Goal: Navigation & Orientation: Find specific page/section

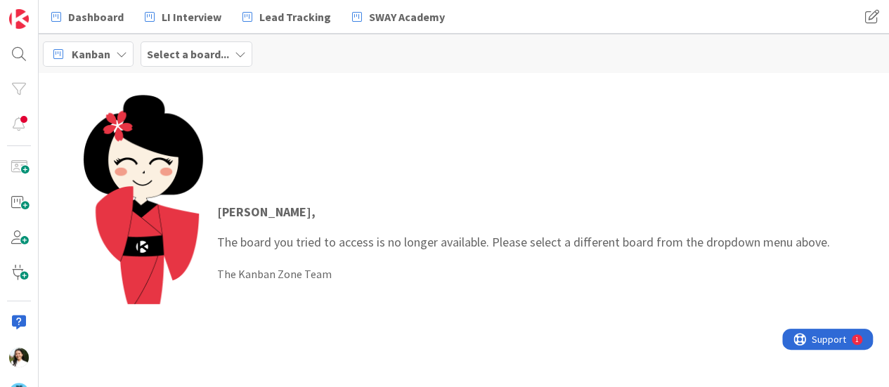
click at [216, 50] on b "Select a board..." at bounding box center [188, 54] width 82 height 14
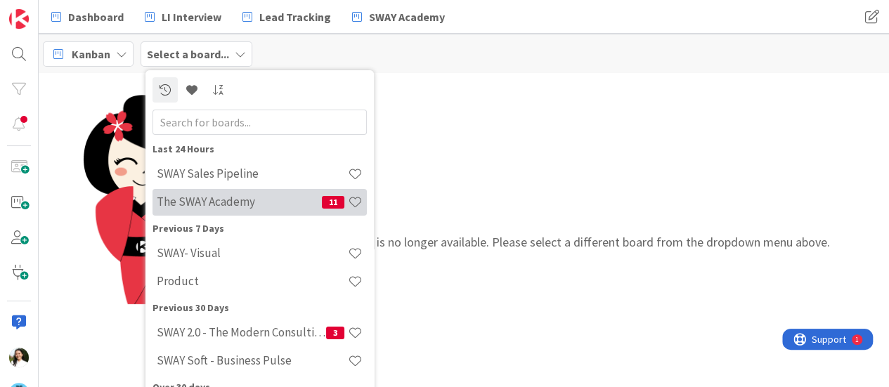
click at [230, 202] on h4 "The SWAY Academy" at bounding box center [239, 202] width 165 height 14
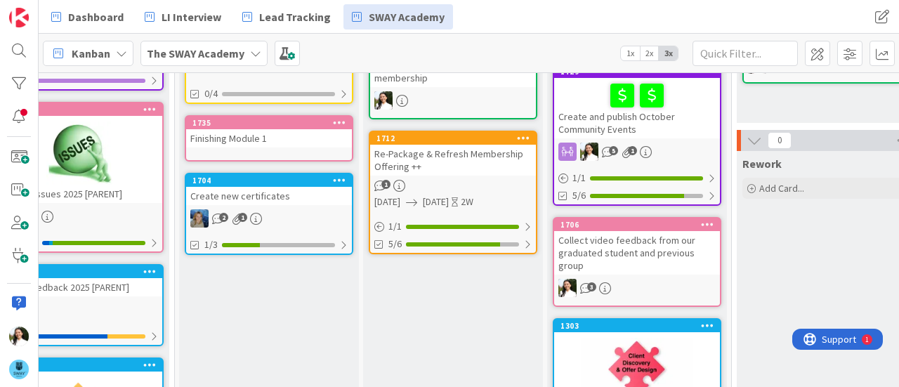
scroll to position [0, 60]
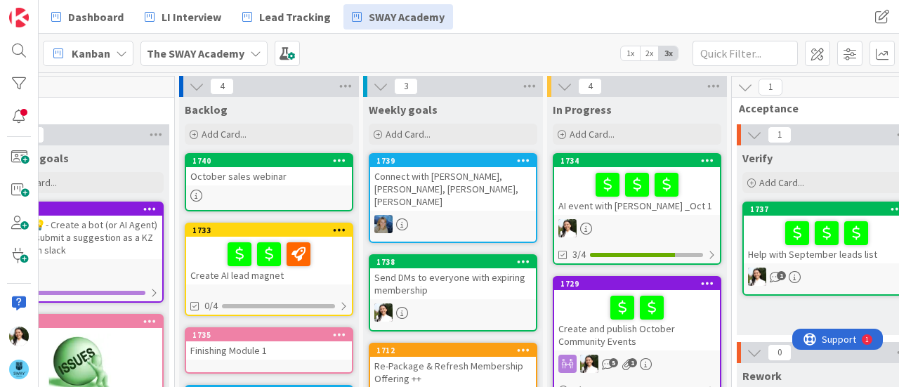
click at [584, 188] on div at bounding box center [637, 185] width 157 height 30
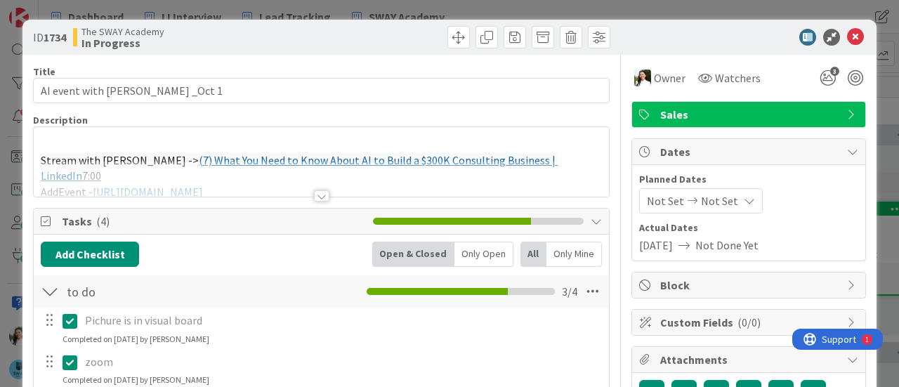
click at [0, 183] on div "ID 1734 The SWAY Academy In Progress Title 27 / 128 AI event with [PERSON_NAME]…" at bounding box center [449, 193] width 899 height 387
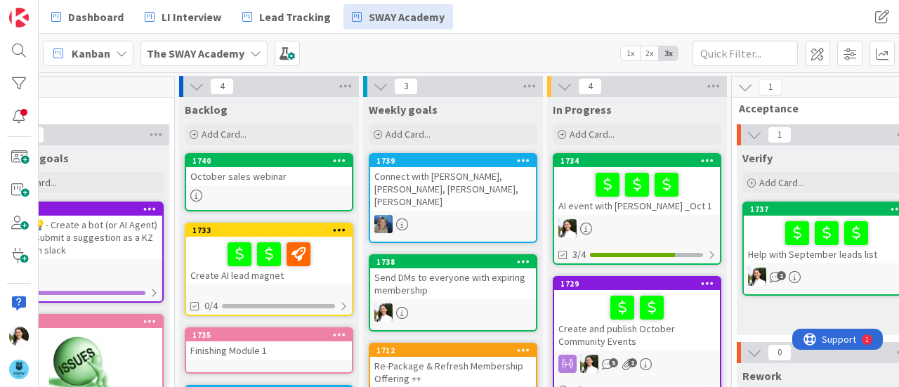
click at [237, 55] on b "The SWAY Academy" at bounding box center [196, 53] width 98 height 14
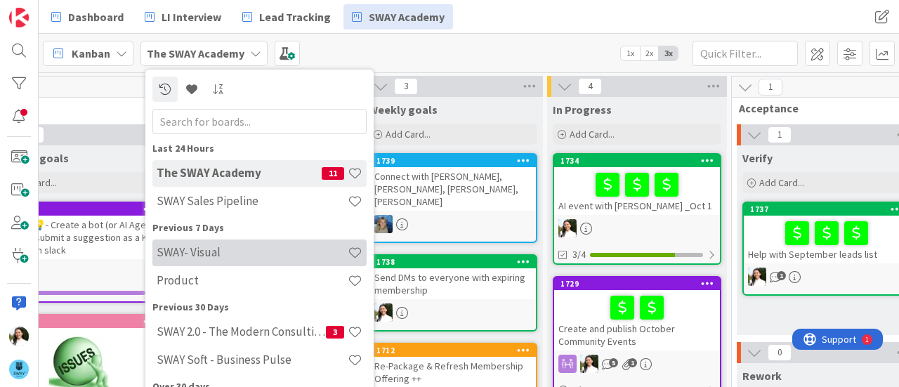
click at [218, 247] on h4 "SWAY- Visual" at bounding box center [252, 252] width 191 height 14
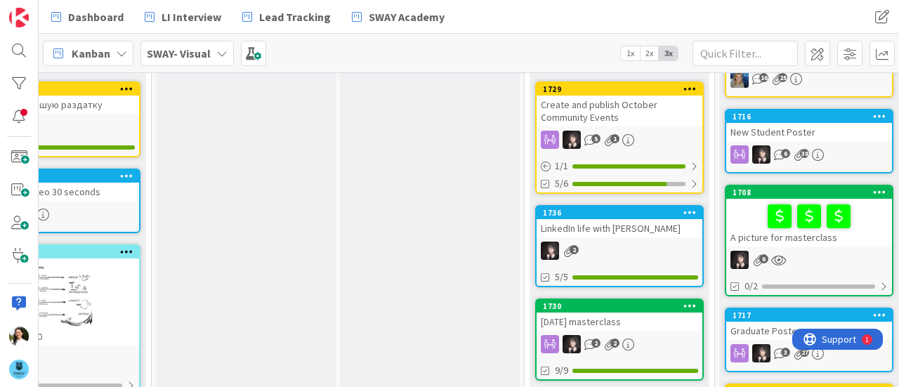
scroll to position [121, 83]
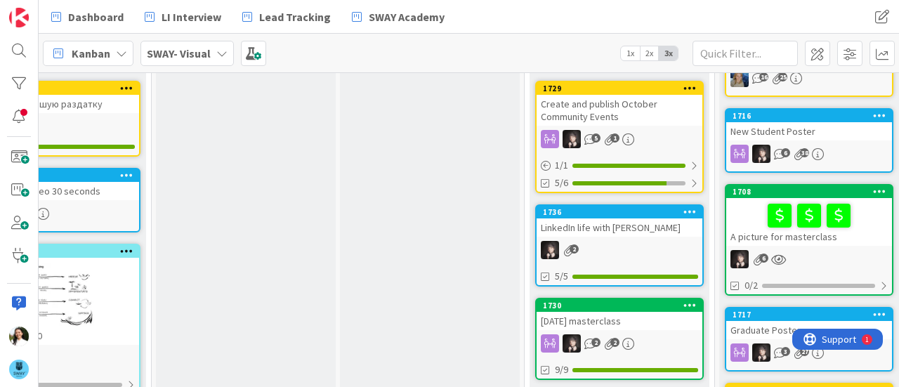
click at [620, 231] on div "LinkedIn life with [PERSON_NAME]" at bounding box center [620, 228] width 166 height 18
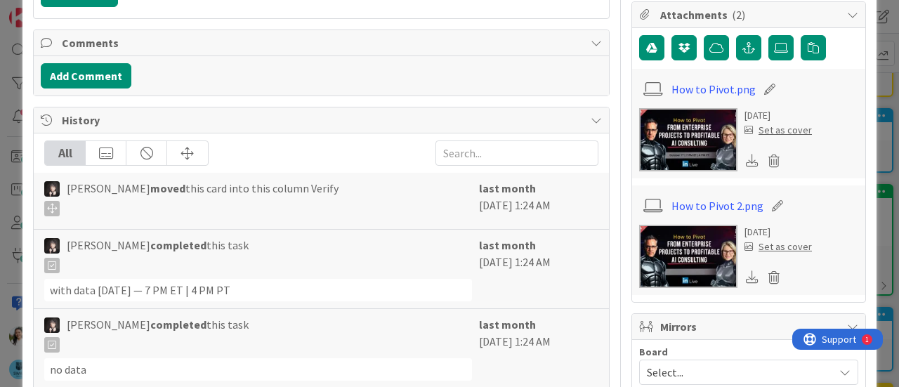
click at [746, 271] on icon at bounding box center [752, 277] width 13 height 13
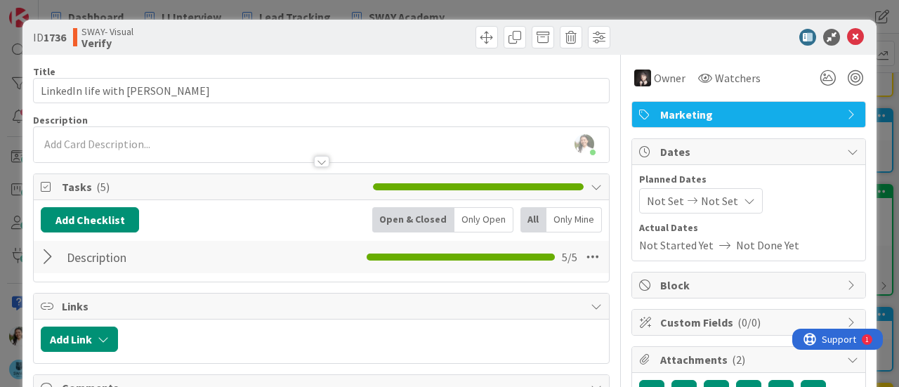
click at [0, 223] on div "ID 1736 SWAY- Visual Verify Title 34 / 128 LinkedIn life with [PERSON_NAME] Des…" at bounding box center [449, 193] width 899 height 387
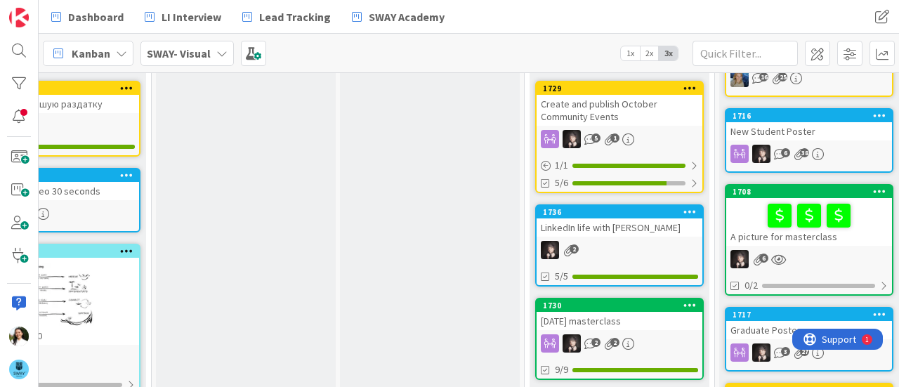
click at [203, 48] on b "SWAY- Visual" at bounding box center [179, 53] width 64 height 14
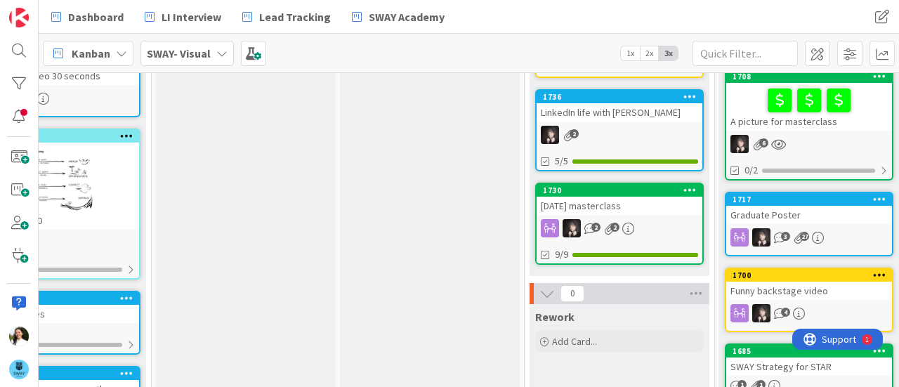
scroll to position [235, 83]
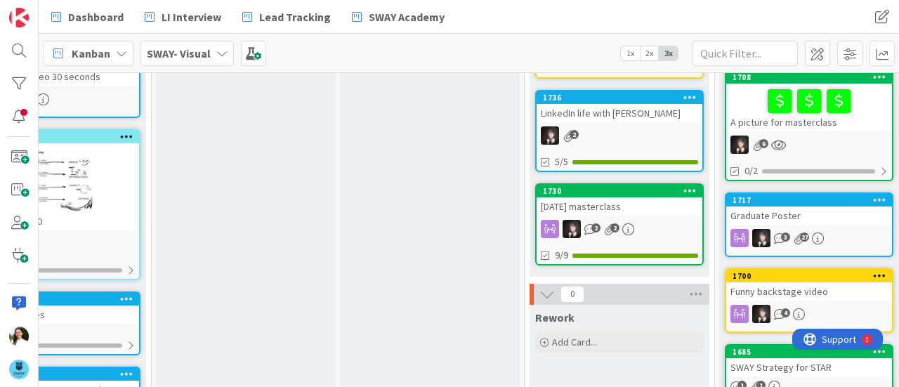
click at [178, 49] on b "SWAY- Visual" at bounding box center [179, 53] width 64 height 14
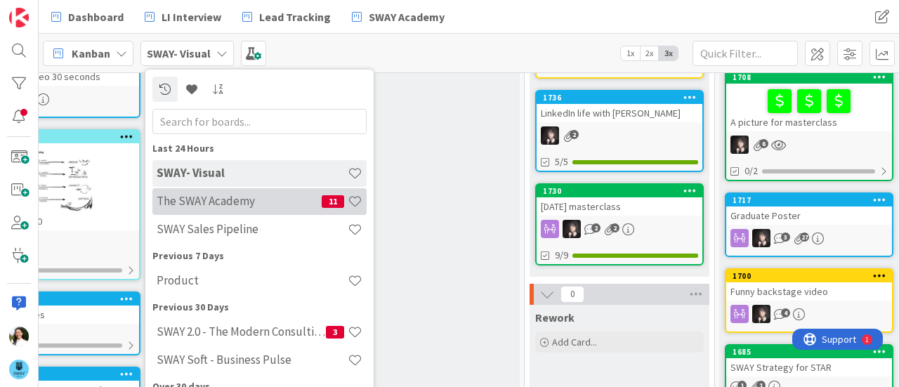
click at [236, 197] on h4 "The SWAY Academy" at bounding box center [239, 201] width 165 height 14
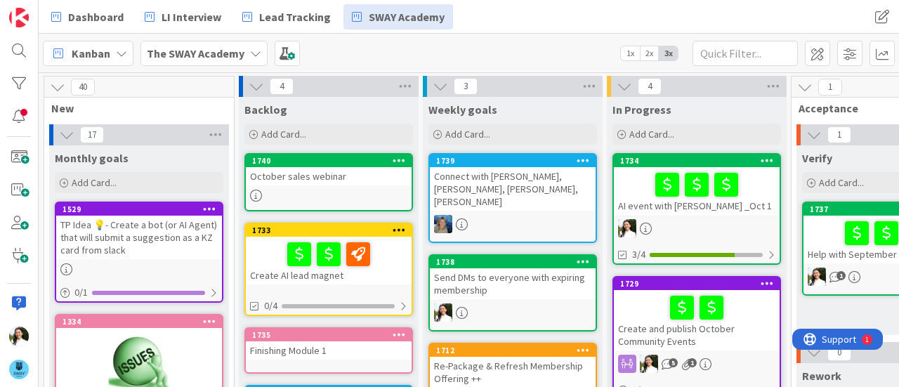
click at [653, 307] on div at bounding box center [696, 308] width 157 height 30
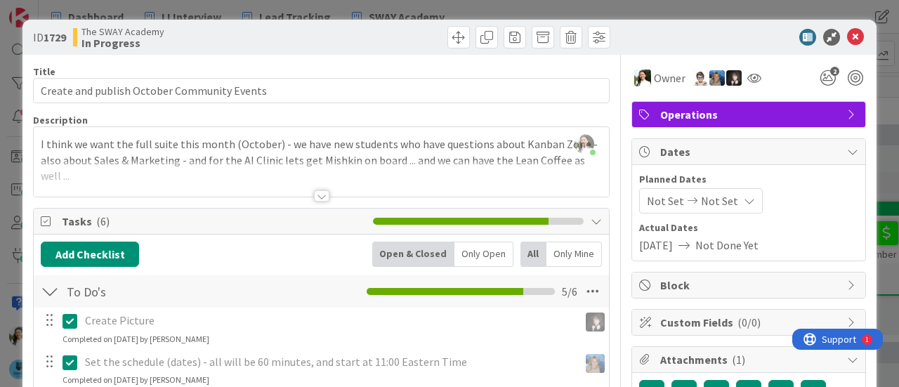
click at [0, 186] on div "ID 1729 The SWAY Academy In Progress Title 43 / 128 Create and publish October …" at bounding box center [449, 193] width 899 height 387
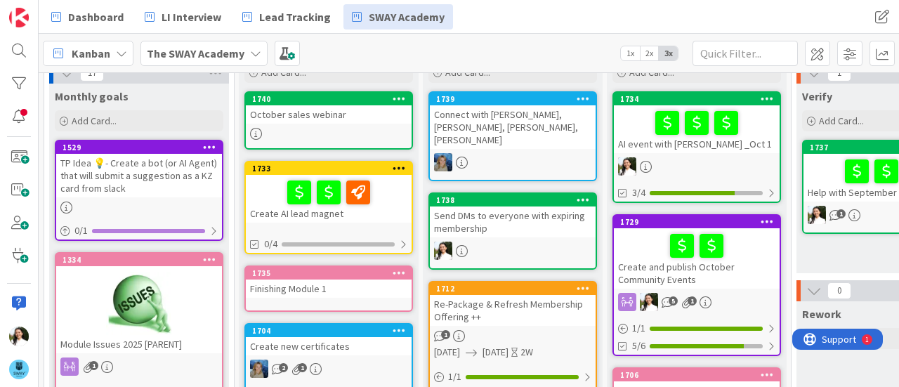
scroll to position [67, 0]
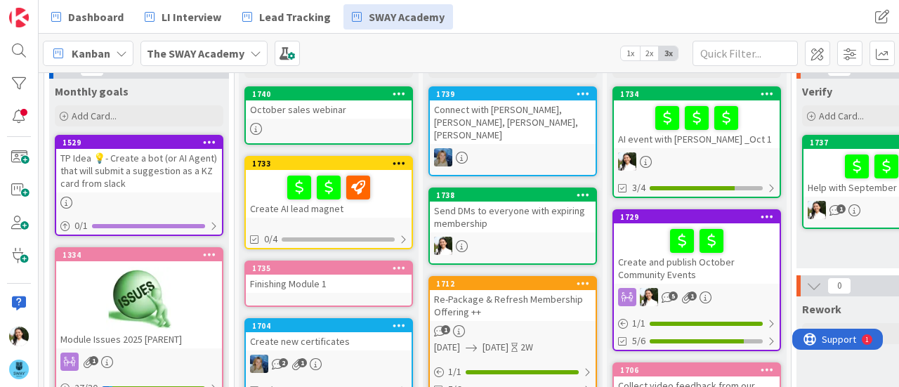
click at [532, 202] on div "Send DMs to everyone with expiring membership" at bounding box center [513, 217] width 166 height 31
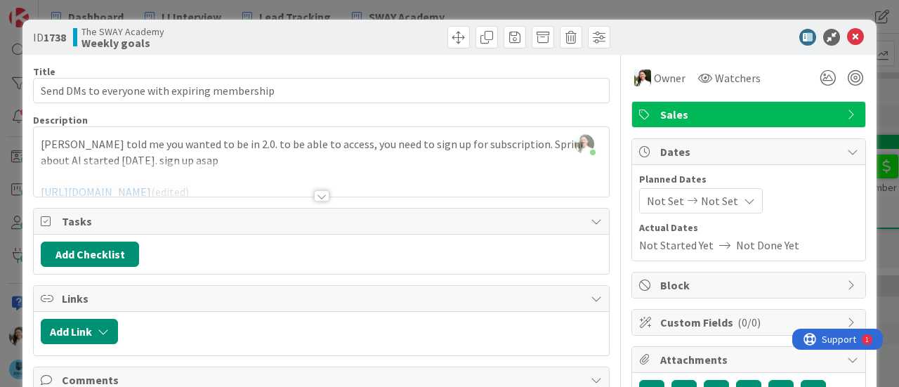
click at [320, 197] on div at bounding box center [321, 195] width 15 height 11
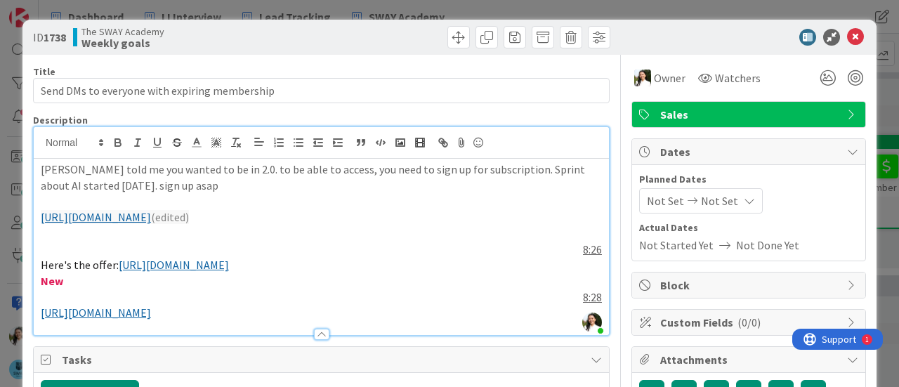
click at [151, 217] on link "[URL][DOMAIN_NAME]" at bounding box center [96, 217] width 110 height 14
click at [233, 240] on link "[URL][DOMAIN_NAME]" at bounding box center [185, 244] width 96 height 18
click at [0, 210] on div "ID 1738 The SWAY Academy Weekly goals Title 45 / 128 Send DMs to everyone with …" at bounding box center [449, 193] width 899 height 387
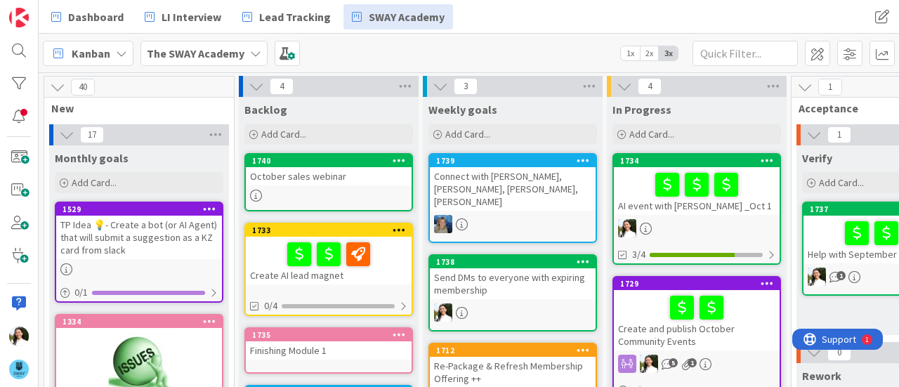
click at [218, 48] on b "The SWAY Academy" at bounding box center [196, 53] width 98 height 14
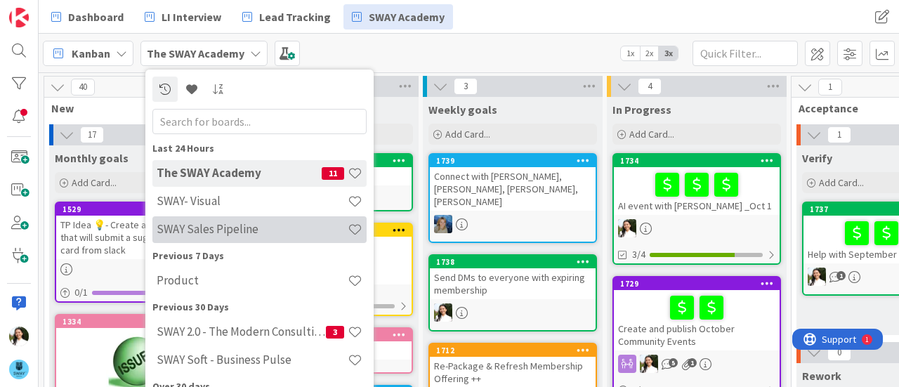
click at [197, 226] on h4 "SWAY Sales Pipeline" at bounding box center [252, 229] width 191 height 14
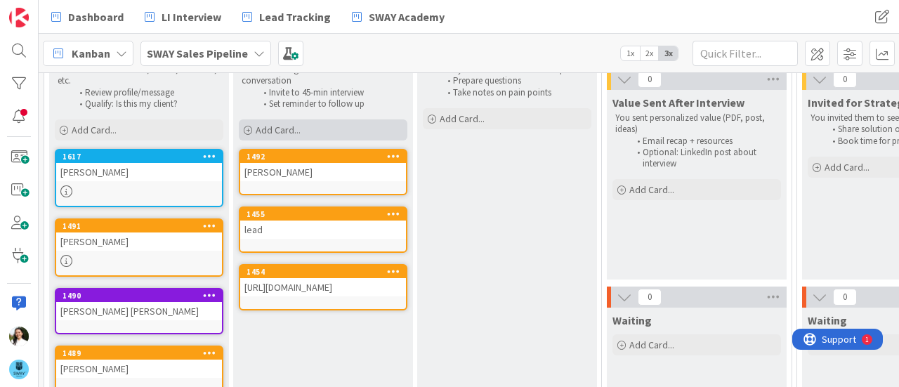
scroll to position [118, 0]
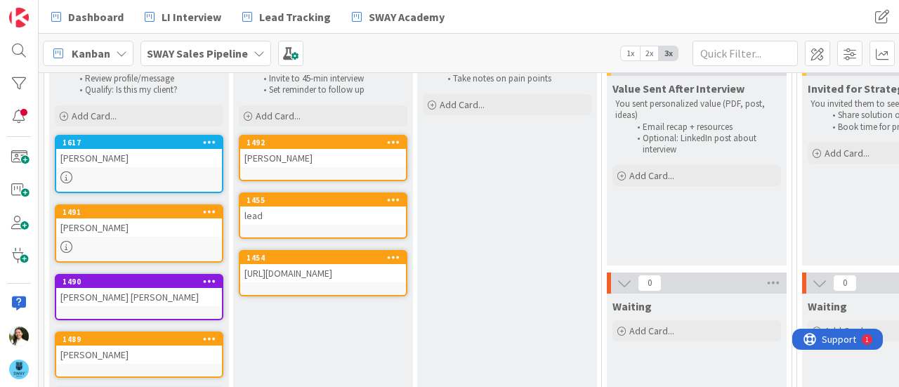
click at [320, 152] on div "[PERSON_NAME]" at bounding box center [323, 158] width 166 height 18
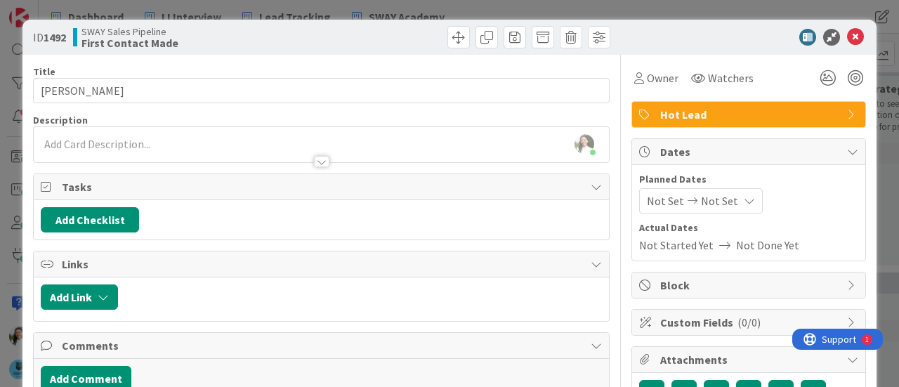
click at [0, 180] on div "ID 1492 SWAY Sales Pipeline First Contact Made Title 10 / 128 [PERSON_NAME] Des…" at bounding box center [449, 193] width 899 height 387
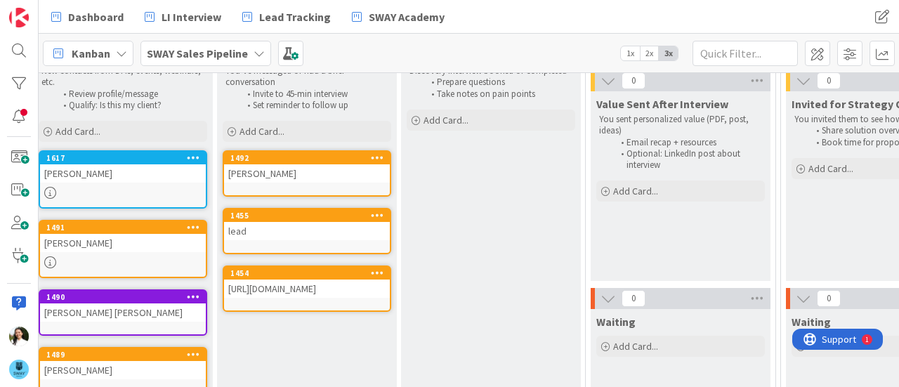
click at [283, 297] on div "[URL][DOMAIN_NAME]" at bounding box center [307, 289] width 166 height 18
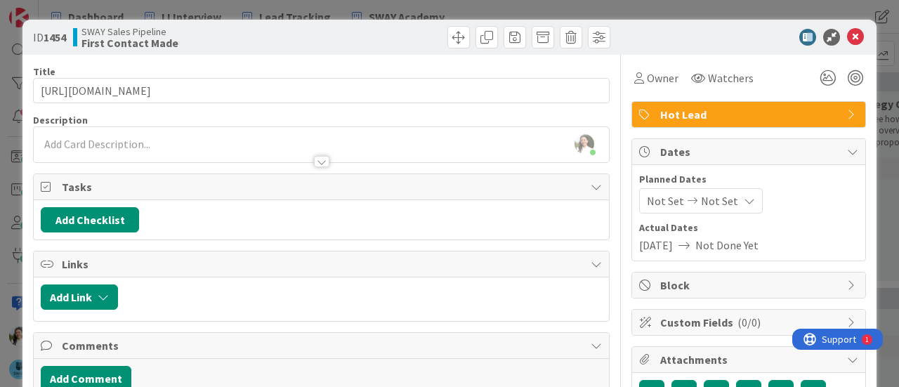
click at [0, 185] on div "ID 1454 SWAY Sales Pipeline First Contact Made Title 53 / 128 [URL][DOMAIN_NAME…" at bounding box center [449, 193] width 899 height 387
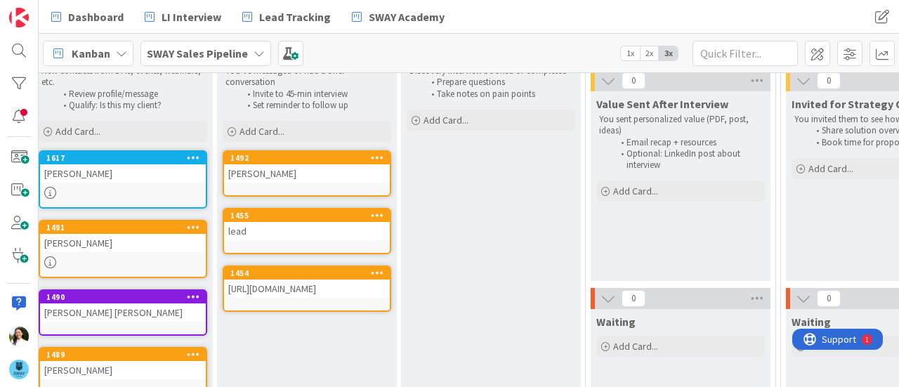
click at [194, 158] on icon at bounding box center [193, 157] width 13 height 10
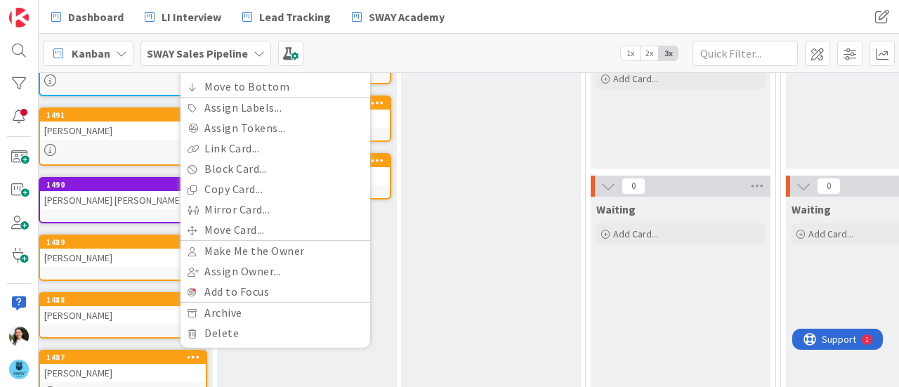
scroll to position [195, 12]
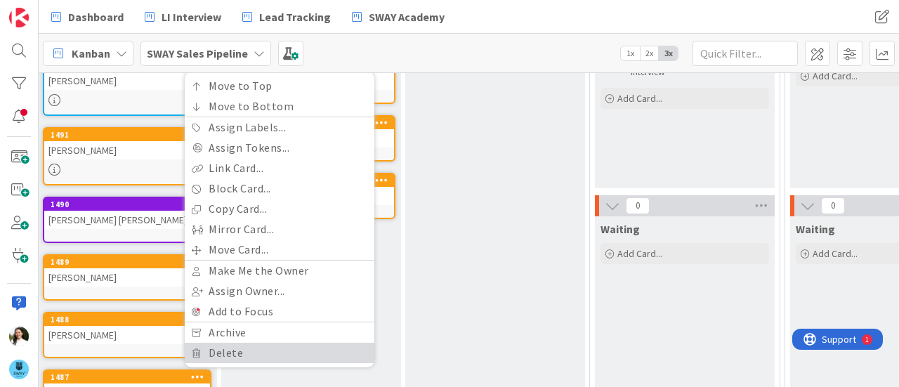
click at [226, 343] on link "Delete" at bounding box center [280, 353] width 190 height 20
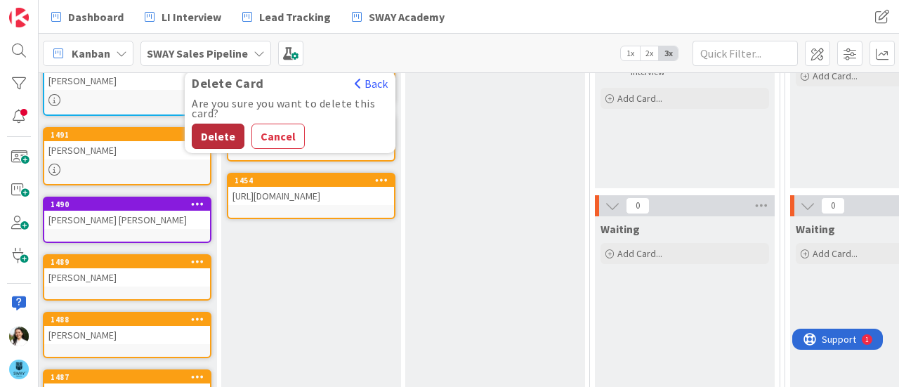
click at [230, 134] on button "Delete" at bounding box center [218, 136] width 53 height 25
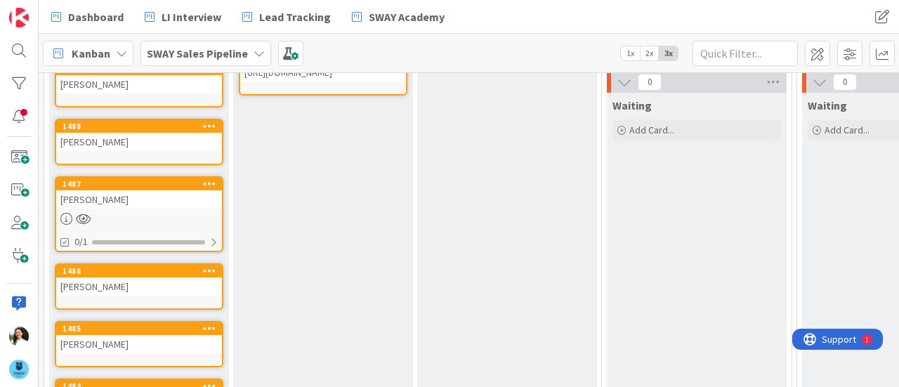
scroll to position [559, 0]
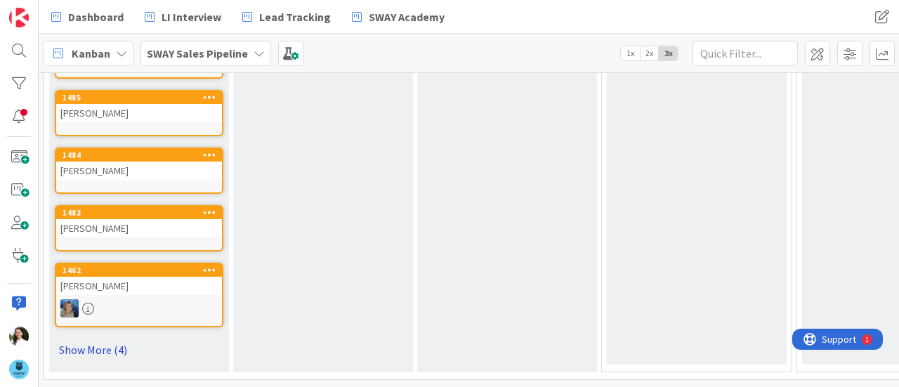
click at [103, 344] on link "Show More (4)" at bounding box center [139, 350] width 169 height 22
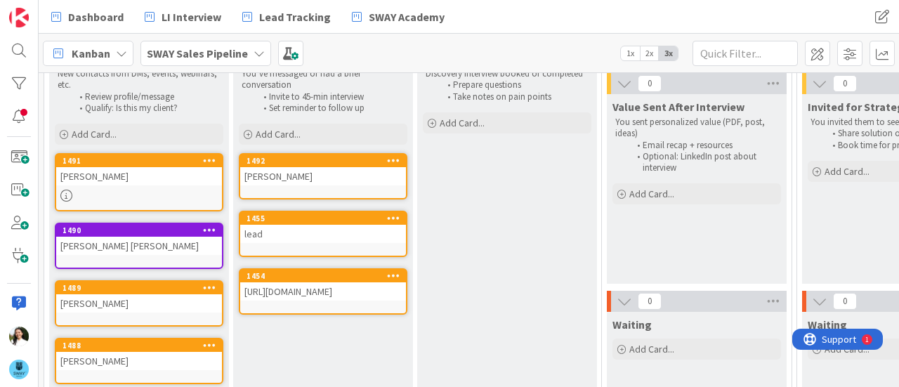
scroll to position [0, 0]
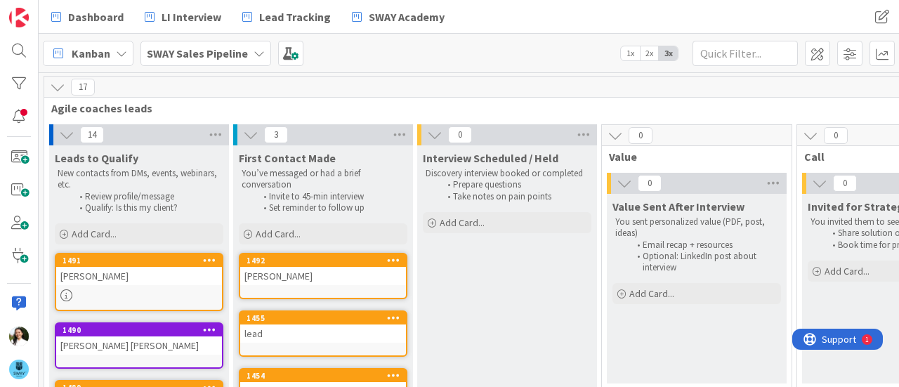
click at [145, 274] on div "[PERSON_NAME]" at bounding box center [139, 276] width 166 height 18
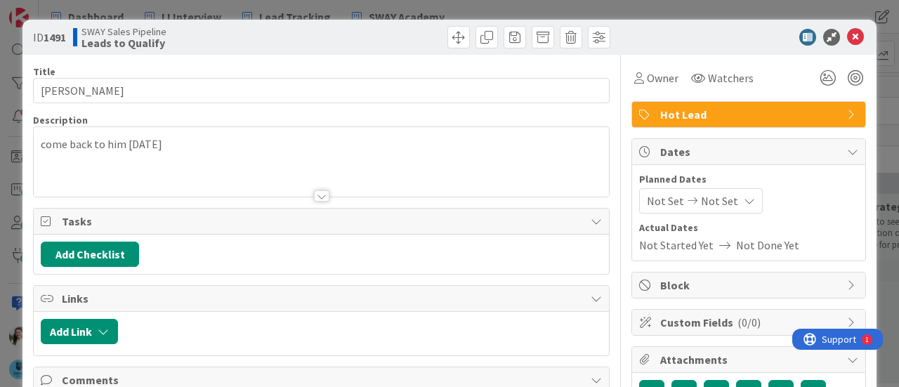
click at [0, 193] on div "ID 1491 SWAY Sales Pipeline Leads to Qualify Title 10 / 128 [PERSON_NAME] Descr…" at bounding box center [449, 193] width 899 height 387
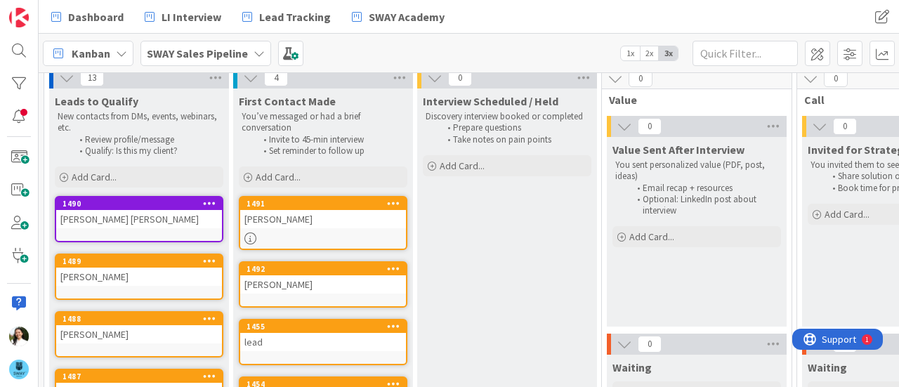
scroll to position [65, 0]
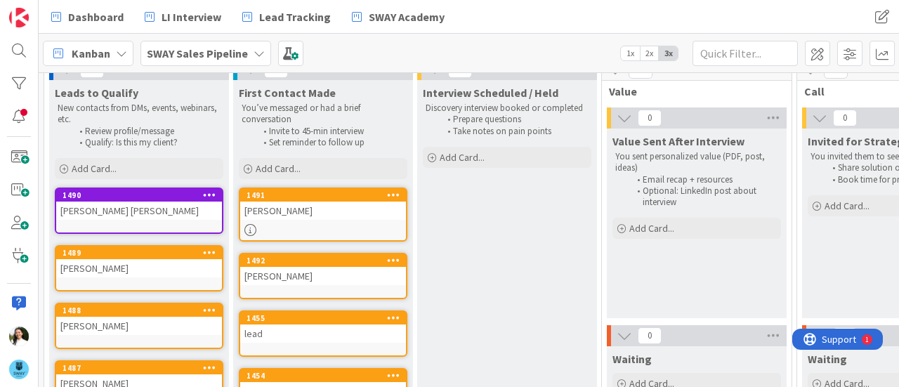
click at [136, 215] on div "[PERSON_NAME] [PERSON_NAME]" at bounding box center [139, 211] width 166 height 18
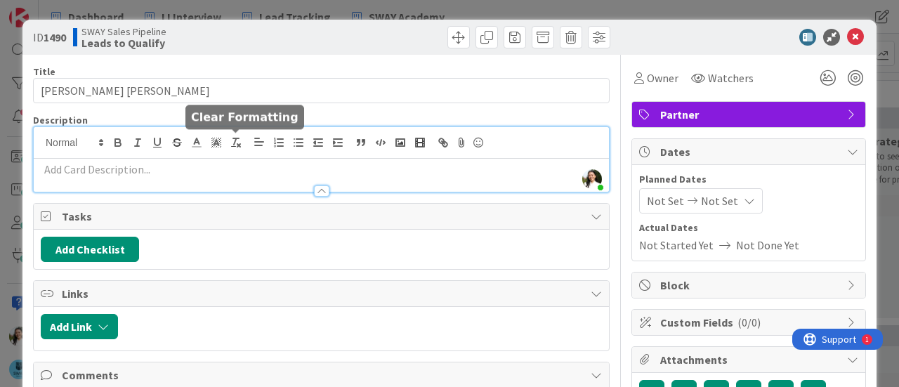
click at [232, 141] on div "Ascencia [PERSON_NAME] just joined" at bounding box center [321, 159] width 575 height 65
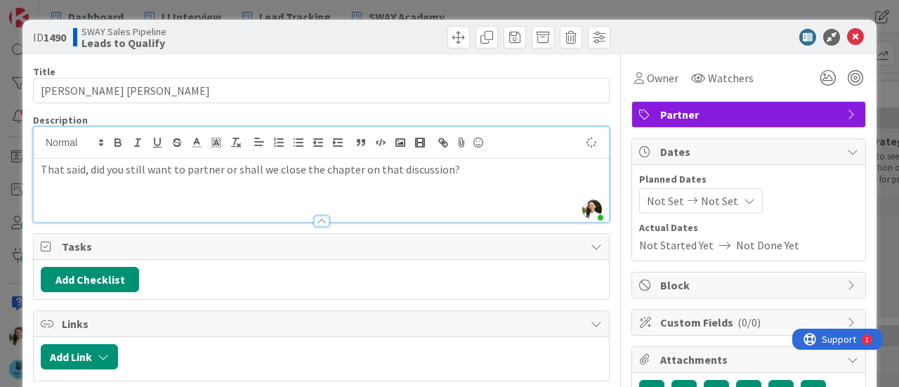
click at [0, 178] on div "ID 1490 SWAY Sales Pipeline Leads to Qualify Title 11 / 128 [PERSON_NAME] [PERS…" at bounding box center [449, 193] width 899 height 387
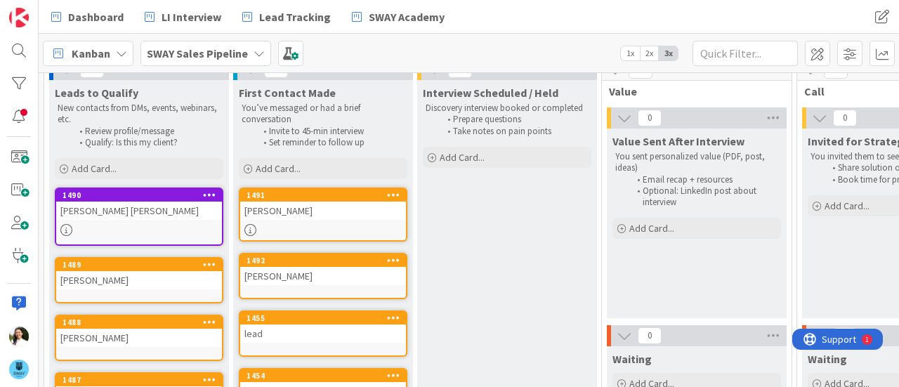
click at [139, 221] on div "1490 [PERSON_NAME] [PERSON_NAME]" at bounding box center [139, 217] width 169 height 58
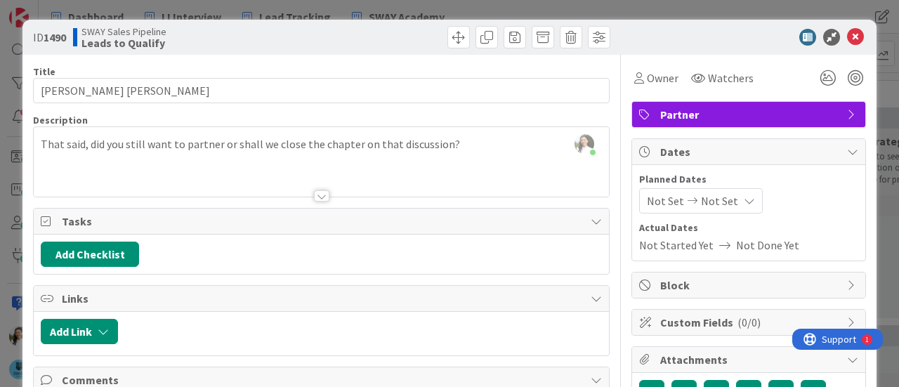
click at [0, 169] on div "ID 1490 SWAY Sales Pipeline Leads to Qualify Title 11 / 128 [PERSON_NAME] [PERS…" at bounding box center [449, 193] width 899 height 387
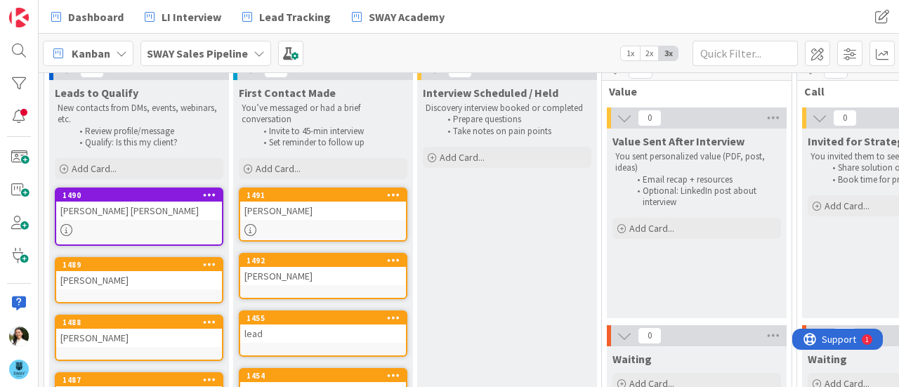
click at [152, 280] on div "[PERSON_NAME]" at bounding box center [139, 280] width 166 height 18
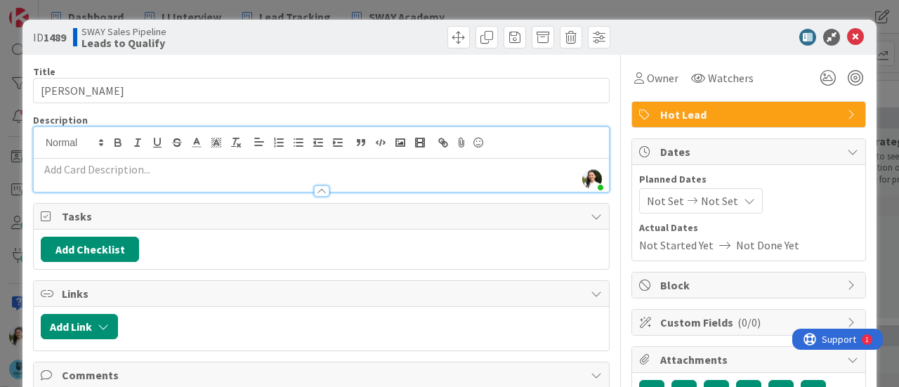
click at [205, 143] on div "Ascencia [PERSON_NAME] just joined" at bounding box center [321, 159] width 575 height 65
click at [4, 228] on div "ID 1489 SWAY Sales Pipeline Leads to Qualify Title 13 / 128 [PERSON_NAME] Descr…" at bounding box center [449, 193] width 899 height 387
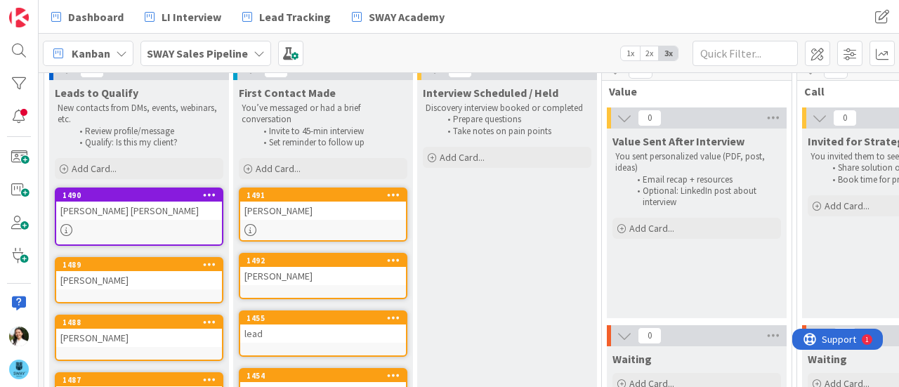
click at [142, 286] on div "[PERSON_NAME]" at bounding box center [139, 280] width 166 height 18
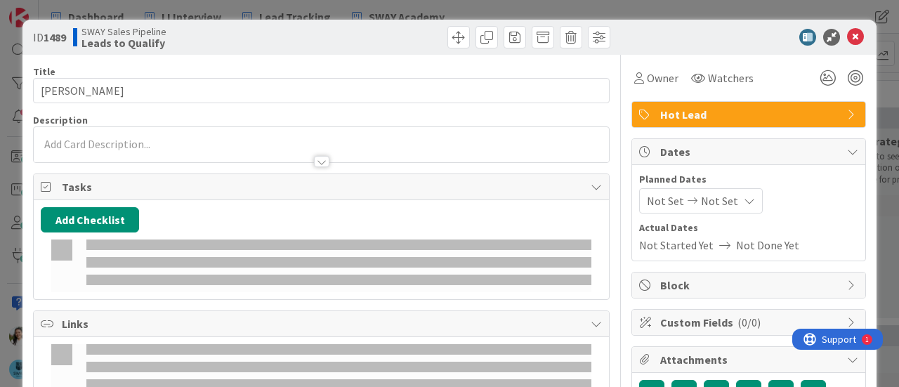
click at [159, 148] on div at bounding box center [321, 155] width 575 height 15
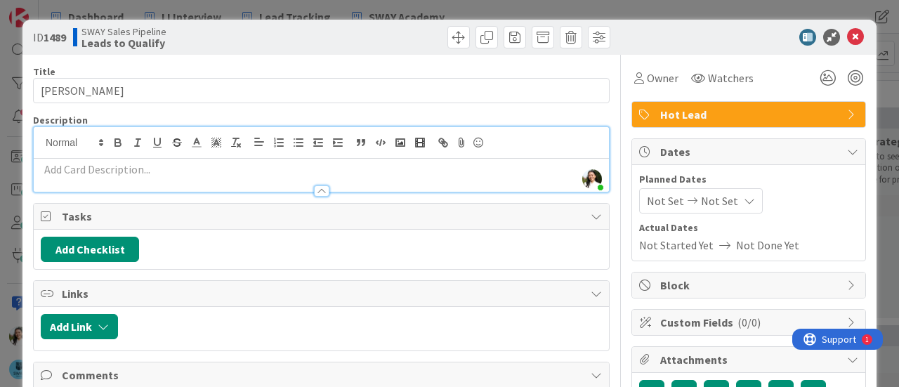
click at [167, 162] on p at bounding box center [321, 170] width 561 height 16
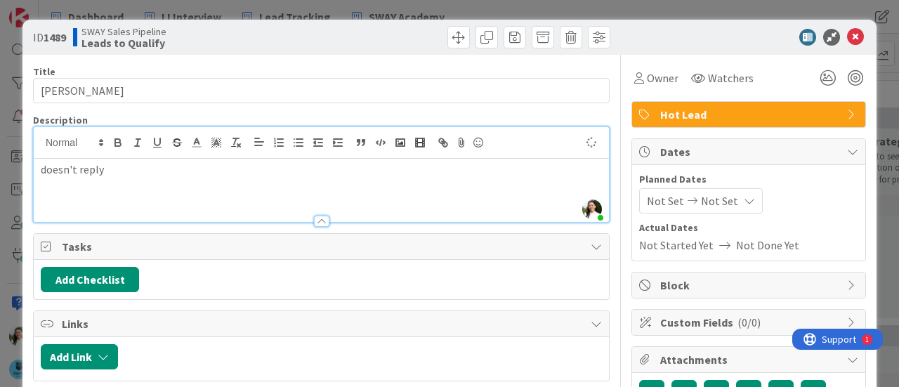
click at [0, 216] on div "ID 1489 SWAY Sales Pipeline Leads to Qualify Title 13 / 128 [PERSON_NAME] Descr…" at bounding box center [449, 193] width 899 height 387
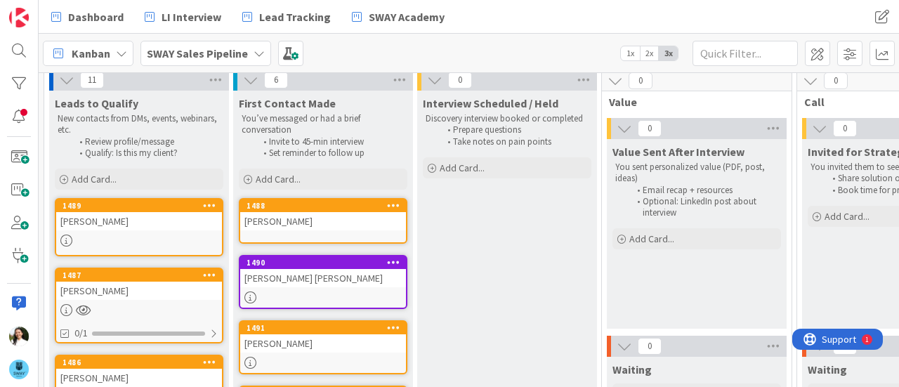
scroll to position [53, 0]
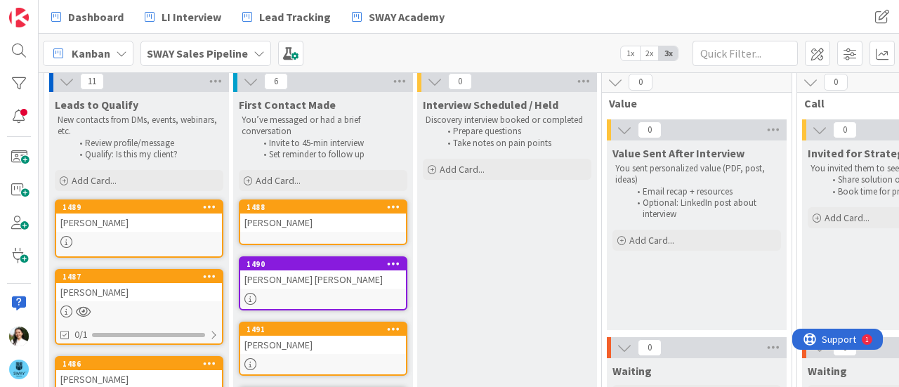
click at [306, 220] on div "[PERSON_NAME]" at bounding box center [323, 223] width 166 height 18
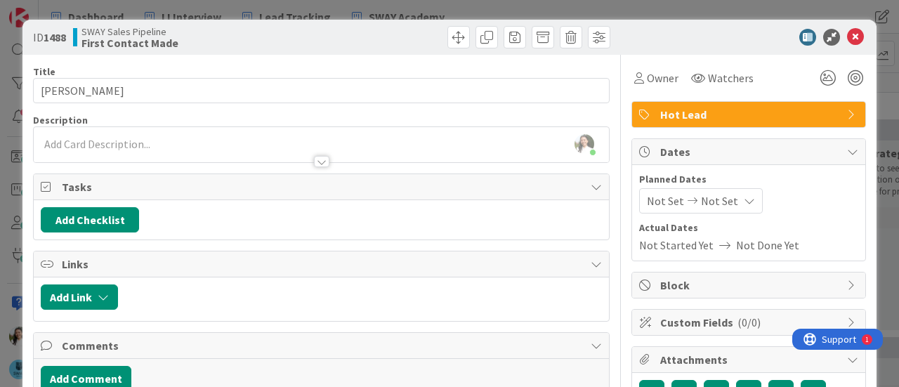
click at [0, 182] on div "ID 1488 SWAY Sales Pipeline First Contact Made Title 9 / 128 [PERSON_NAME] Desc…" at bounding box center [449, 193] width 899 height 387
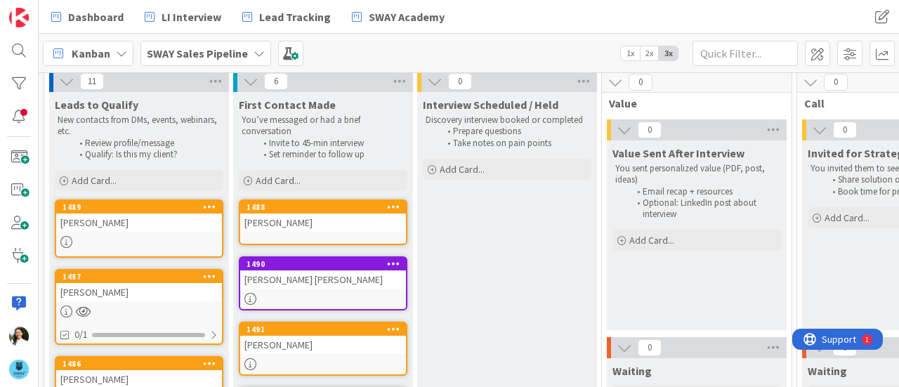
click at [148, 294] on div "[PERSON_NAME]" at bounding box center [139, 292] width 166 height 18
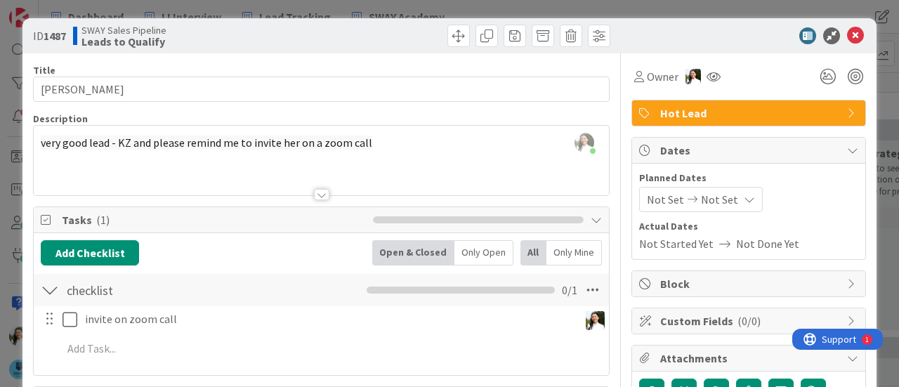
click at [0, 120] on div "ID 1487 SWAY Sales Pipeline Leads to Qualify Title 13 / 128 [PERSON_NAME] Descr…" at bounding box center [449, 193] width 899 height 387
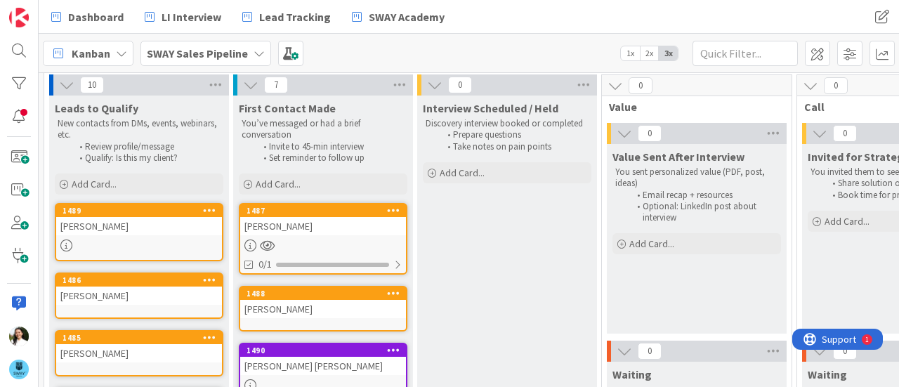
click at [150, 289] on div "[PERSON_NAME]" at bounding box center [139, 296] width 166 height 18
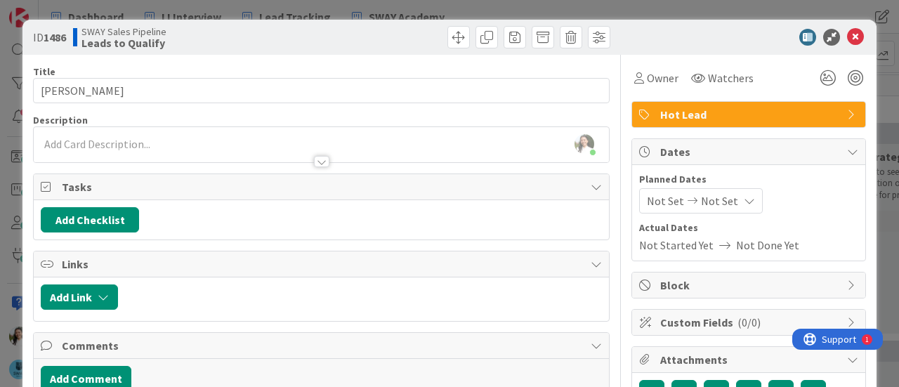
click at [0, 257] on div "ID 1486 SWAY Sales Pipeline Leads to Qualify Title 14 / 128 [PERSON_NAME] Descr…" at bounding box center [449, 193] width 899 height 387
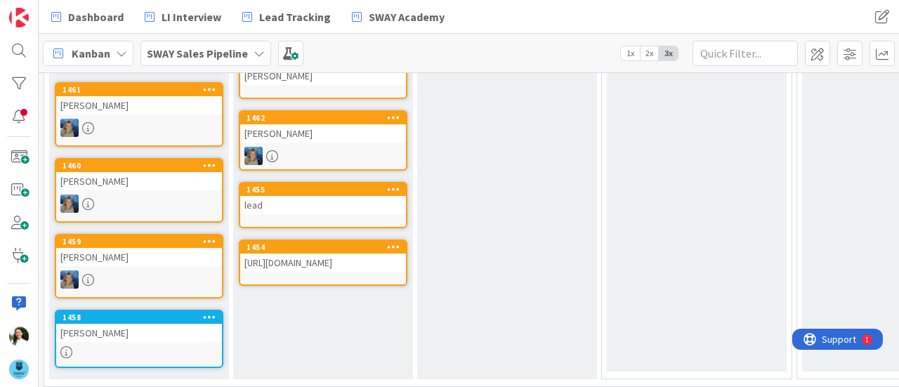
scroll to position [471, 0]
click at [122, 177] on div "[PERSON_NAME]" at bounding box center [139, 181] width 166 height 18
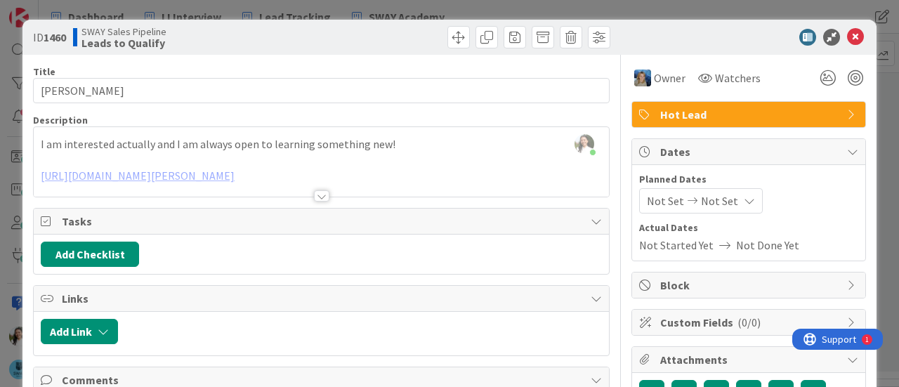
click at [4, 157] on div "ID 1460 SWAY Sales Pipeline Leads to Qualify Title 13 / 128 [PERSON_NAME] Descr…" at bounding box center [449, 193] width 899 height 387
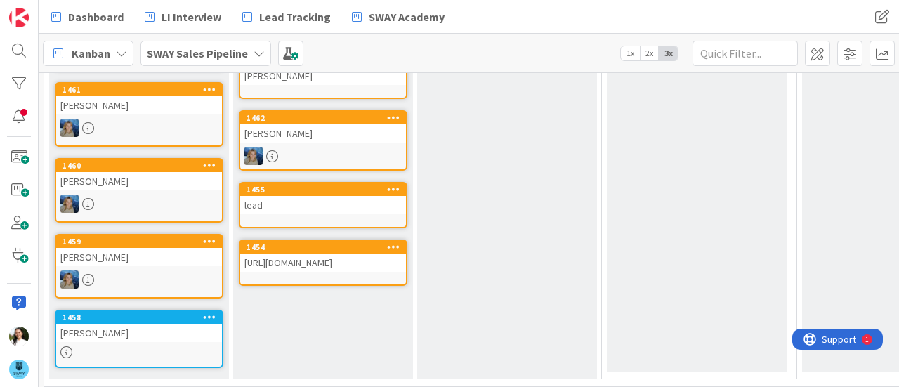
click at [143, 261] on div "[PERSON_NAME]" at bounding box center [139, 257] width 166 height 18
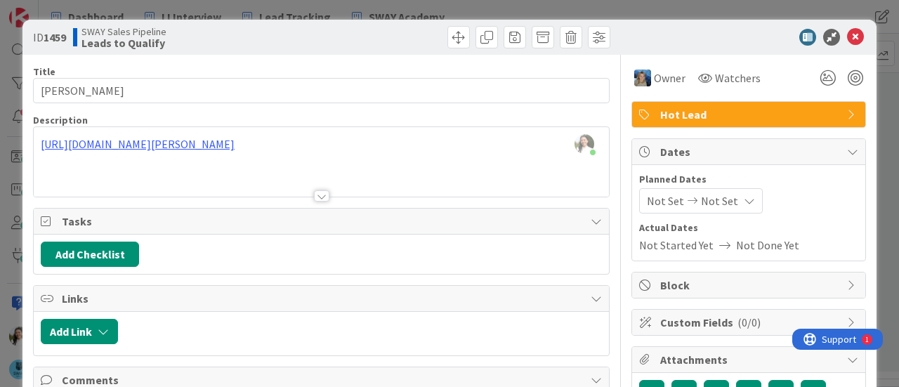
click at [0, 188] on div "ID 1459 SWAY Sales Pipeline Leads to Qualify Title 14 / 128 [PERSON_NAME] Descr…" at bounding box center [449, 193] width 899 height 387
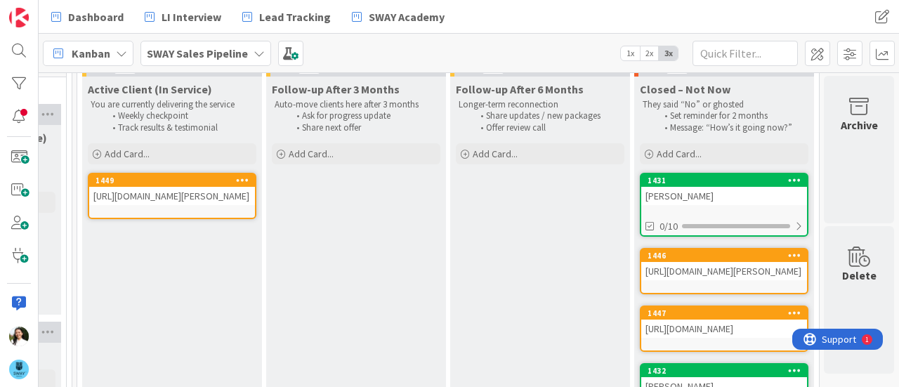
scroll to position [70, 1320]
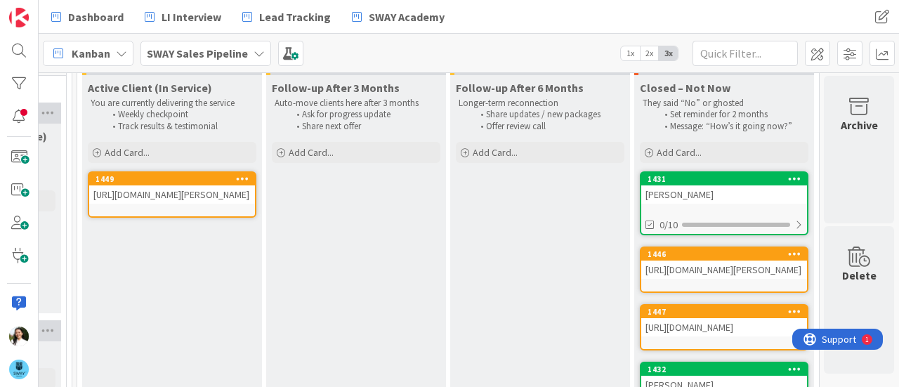
click at [648, 196] on div "[PERSON_NAME]" at bounding box center [725, 194] width 166 height 18
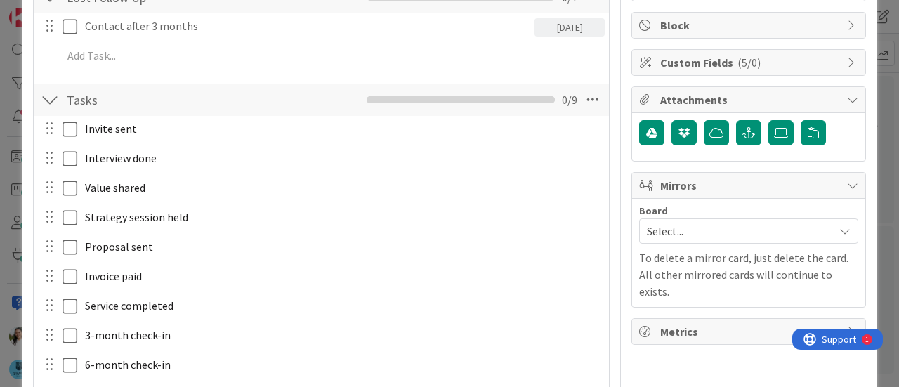
scroll to position [259, 0]
click at [0, 188] on div "ID 1431 SWAY Sales Pipeline Closed – Not Now Title 11 / 128 [PERSON_NAME] Descr…" at bounding box center [449, 193] width 899 height 387
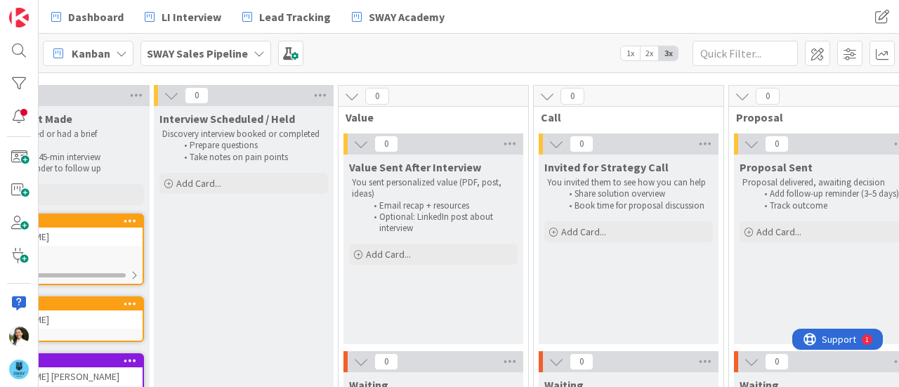
scroll to position [39, 0]
